Goal: Find specific page/section: Find specific page/section

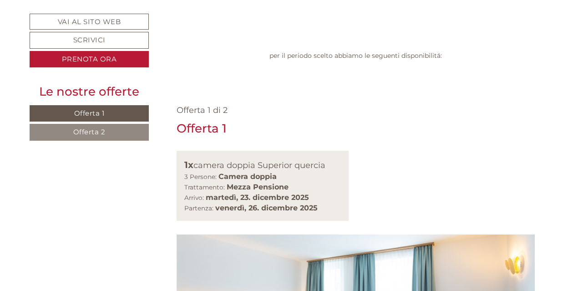
scroll to position [501, 0]
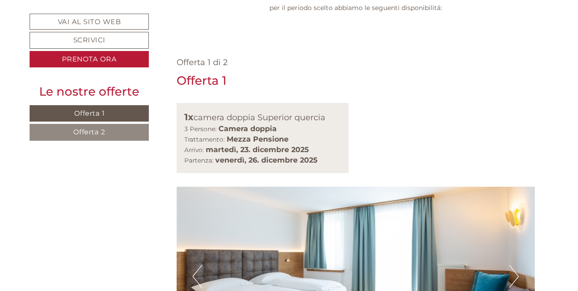
click at [516, 265] on button "Next" at bounding box center [514, 276] width 10 height 23
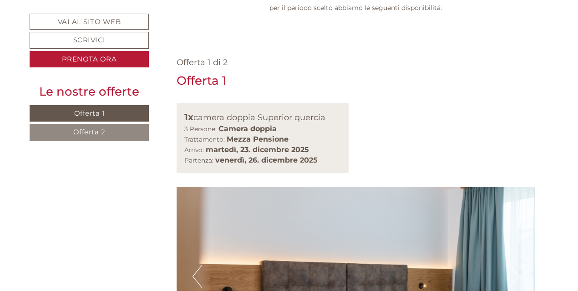
click at [516, 265] on button "Next" at bounding box center [514, 276] width 10 height 23
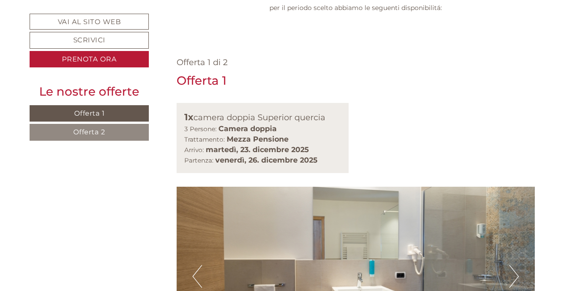
click at [510, 265] on button "Next" at bounding box center [514, 276] width 10 height 23
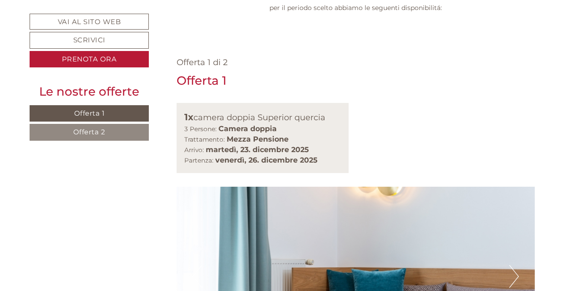
scroll to position [546, 0]
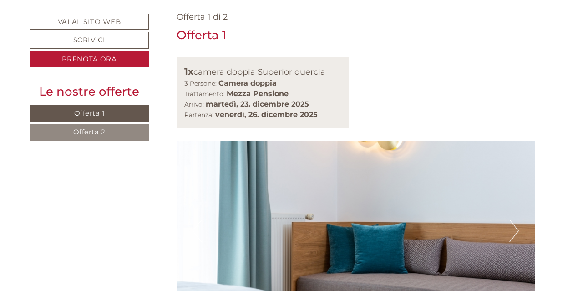
click at [511, 219] on button "Next" at bounding box center [514, 230] width 10 height 23
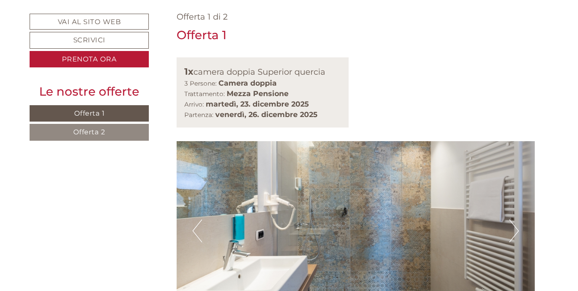
click at [512, 219] on button "Next" at bounding box center [514, 230] width 10 height 23
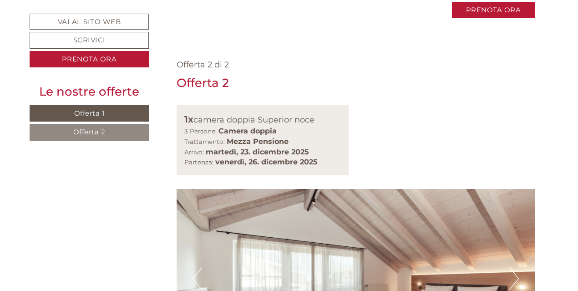
scroll to position [1138, 0]
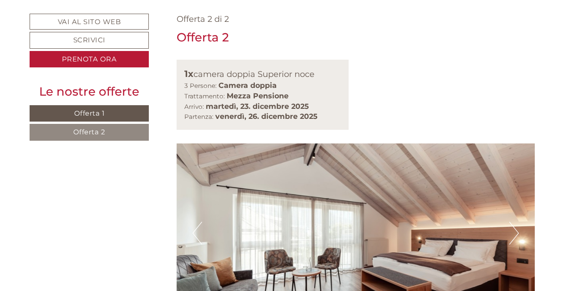
click at [509, 222] on button "Next" at bounding box center [514, 233] width 10 height 23
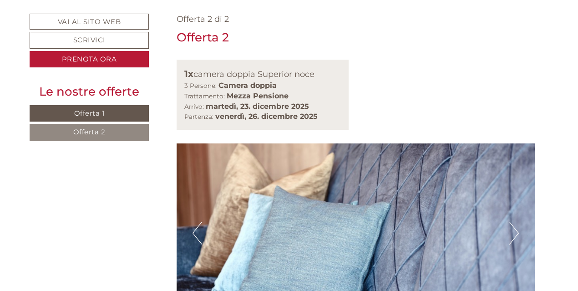
click at [511, 222] on button "Next" at bounding box center [514, 233] width 10 height 23
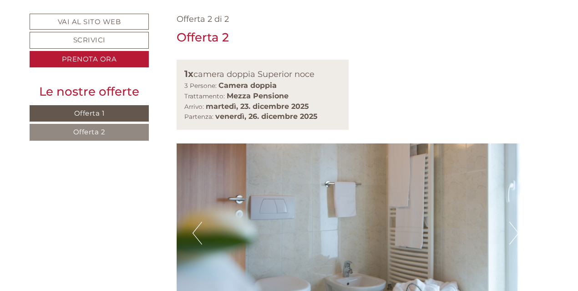
click at [515, 222] on button "Next" at bounding box center [514, 233] width 10 height 23
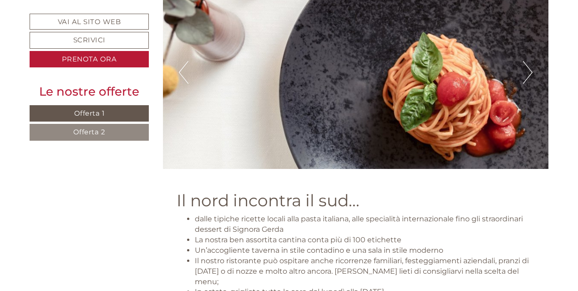
scroll to position [2914, 0]
